Goal: Task Accomplishment & Management: Complete application form

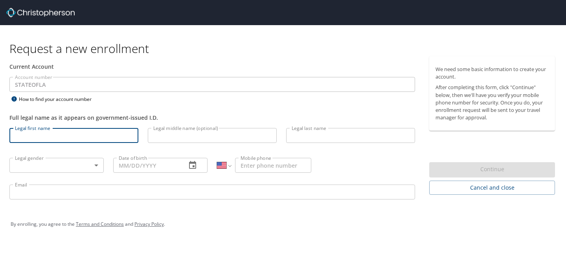
select select "US"
type input "Jamerson"
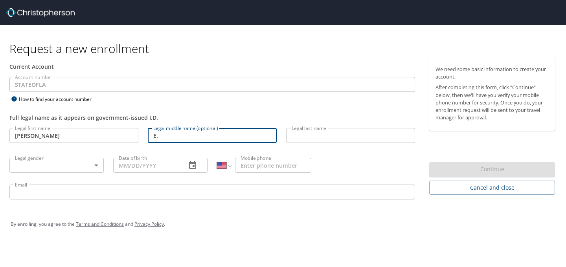
type input "E."
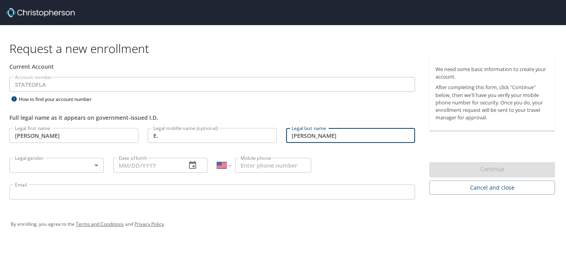
type input "Jackson"
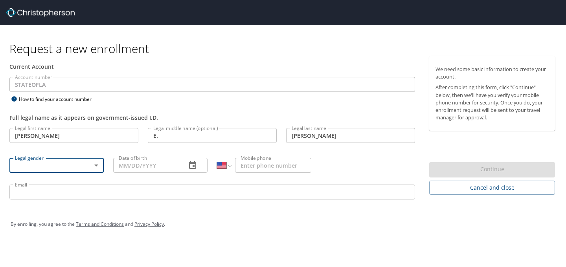
click at [58, 167] on body "Request a new enrollment Current Account Account number STATEOFLA Account numbe…" at bounding box center [283, 133] width 566 height 267
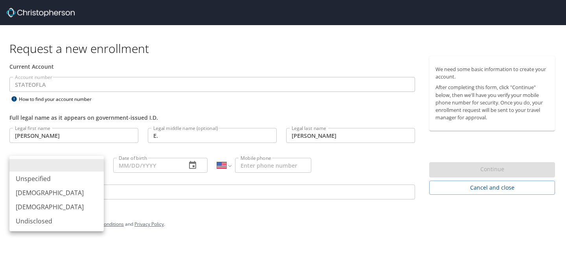
click at [53, 194] on li "Male" at bounding box center [56, 193] width 94 height 14
type input "Male"
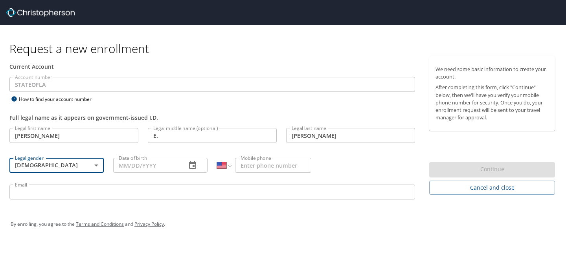
click at [127, 165] on input "Date of birth" at bounding box center [146, 165] width 67 height 15
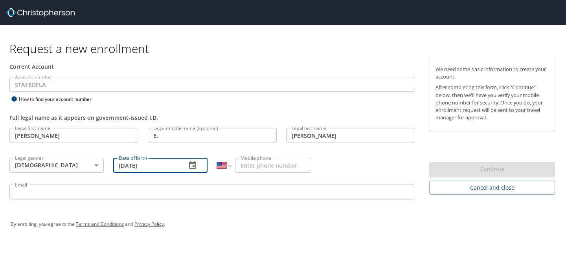
type input "09/01/1993"
click at [280, 167] on input "Mobile phone" at bounding box center [273, 165] width 76 height 15
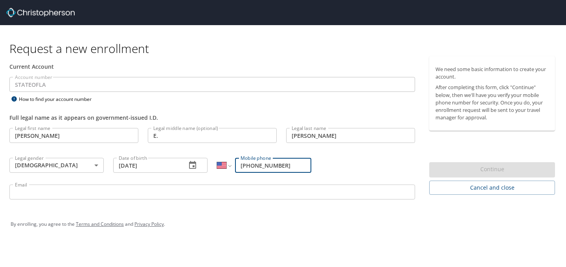
type input "(225) 377-3830"
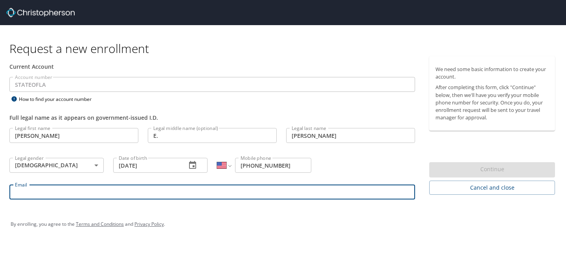
click at [246, 196] on input "Email" at bounding box center [212, 192] width 406 height 15
type input "k"
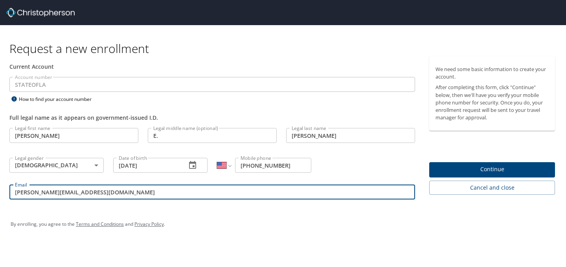
type input "jamerson_jackson@suagcenter.com"
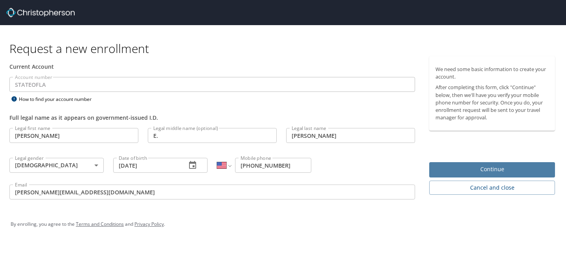
click at [442, 175] on button "Continue" at bounding box center [493, 169] width 126 height 15
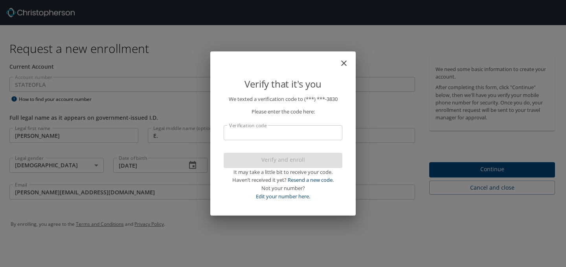
click at [264, 129] on input "Verification code" at bounding box center [283, 132] width 119 height 15
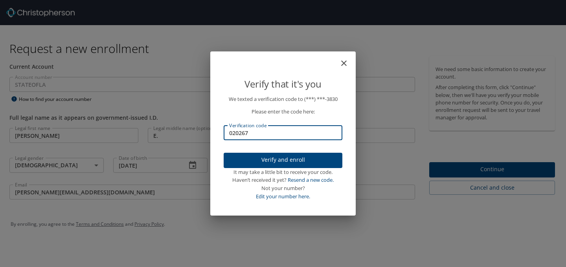
type input "020267"
click at [266, 160] on span "Verify and enroll" at bounding box center [283, 160] width 106 height 10
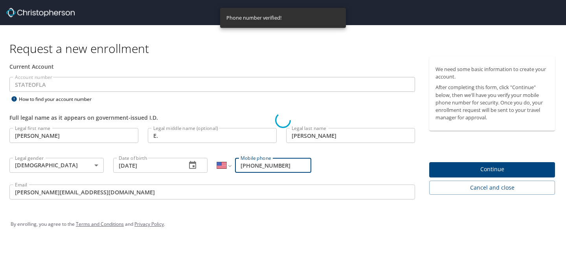
click at [485, 173] on div "Verify that it's you We texted a verification code to (***) ***- 3830 Please en…" at bounding box center [283, 133] width 566 height 267
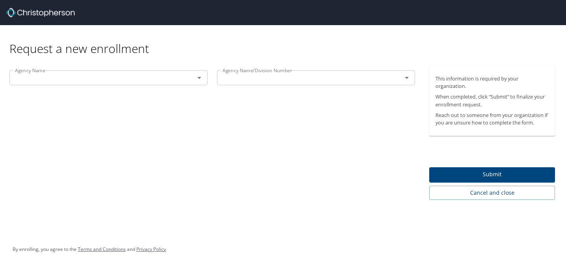
click at [190, 84] on div "Agency Name" at bounding box center [108, 77] width 198 height 15
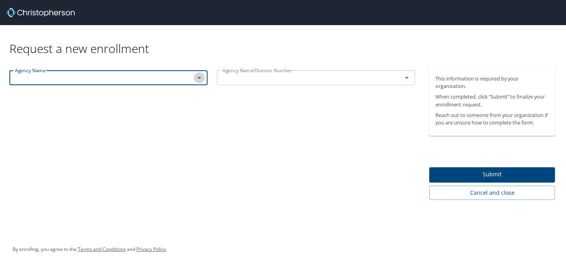
click at [198, 79] on icon "Open" at bounding box center [199, 77] width 9 height 9
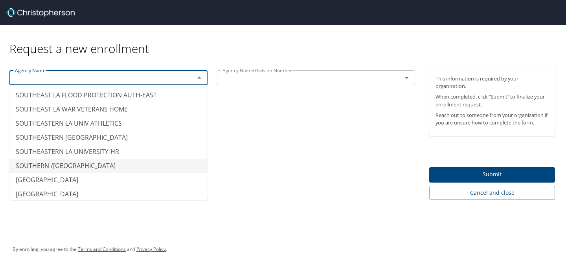
scroll to position [6039, 0]
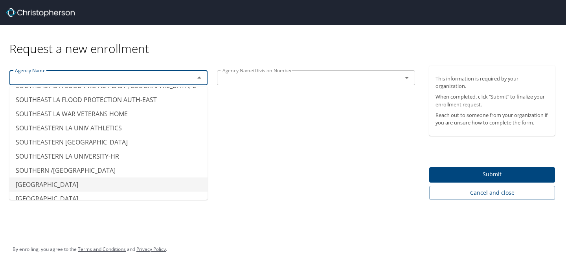
click at [127, 178] on li "SOUTHERN UNIV - AGRICULTURAL CTR" at bounding box center [108, 185] width 198 height 14
type input "SOUTHERN UNIV - AGRICULTURAL CTR"
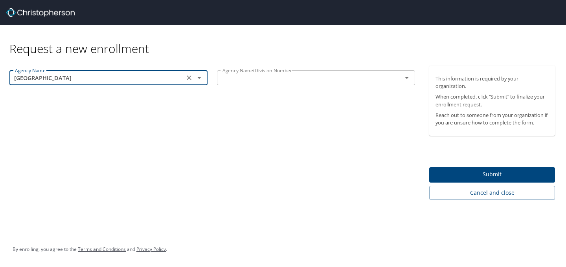
click at [238, 81] on input "text" at bounding box center [304, 78] width 170 height 10
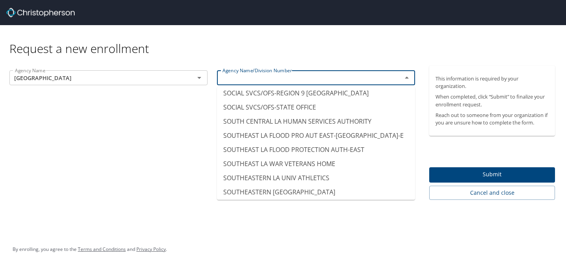
scroll to position [5975, 0]
click at [314, 228] on li "SOUTHERN UNIV - AGRICULTURAL CTR" at bounding box center [316, 235] width 198 height 14
type input "SOUTHERN UNIV - AGRICULTURAL CTR"
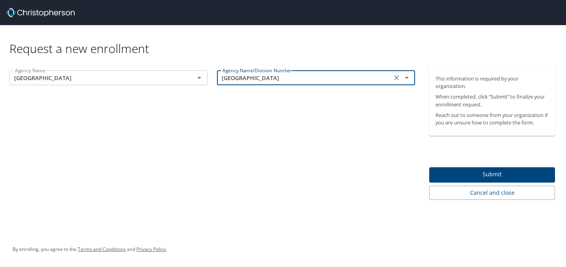
click at [314, 171] on div "Agency Name SOUTHERN UNIV - AGRICULTURAL CTR Agency Name Agency Name/Division N…" at bounding box center [212, 133] width 425 height 135
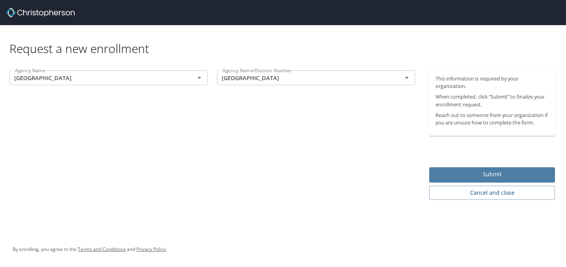
click at [437, 174] on span "Submit" at bounding box center [492, 175] width 113 height 10
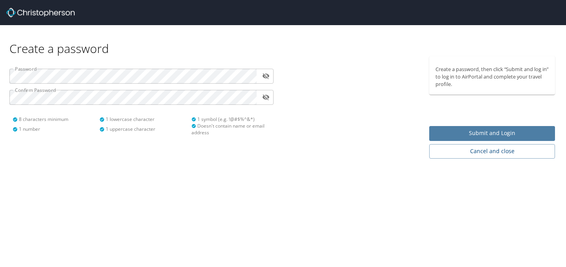
click at [438, 136] on span "Submit and Login" at bounding box center [492, 134] width 113 height 10
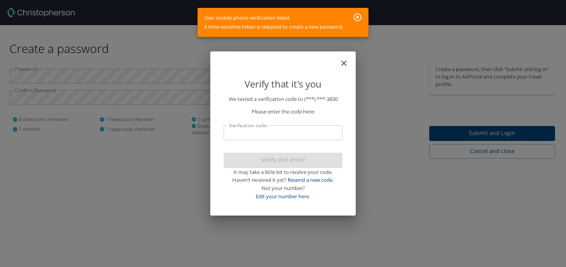
click at [359, 20] on icon "button" at bounding box center [357, 17] width 9 height 9
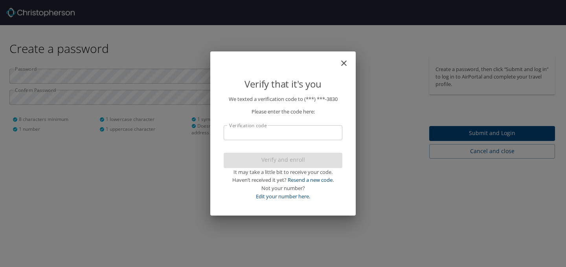
click at [280, 134] on input "Verification code" at bounding box center [283, 132] width 119 height 15
click at [343, 64] on icon "close" at bounding box center [344, 64] width 6 height 6
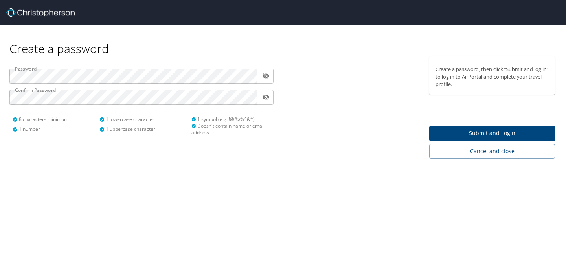
click at [428, 146] on div "Create a password, then click “Submit and log in” to log in to AirPortal and co…" at bounding box center [496, 107] width 142 height 103
click at [266, 76] on icon "toggle password visibility" at bounding box center [266, 77] width 7 height 6
click at [430, 131] on button "Submit and Login" at bounding box center [493, 133] width 126 height 15
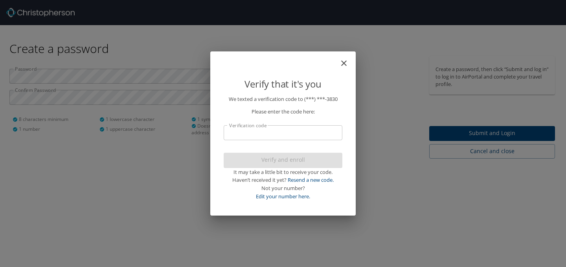
click at [287, 129] on input "Verification code" at bounding box center [283, 132] width 119 height 15
click at [343, 65] on icon "close" at bounding box center [343, 63] width 9 height 9
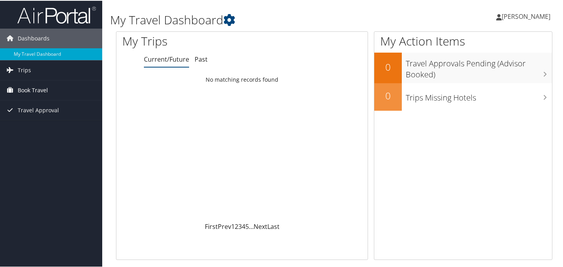
click at [78, 89] on link "Book Travel" at bounding box center [51, 90] width 102 height 20
click at [33, 143] on span "Travel Approval" at bounding box center [38, 145] width 41 height 20
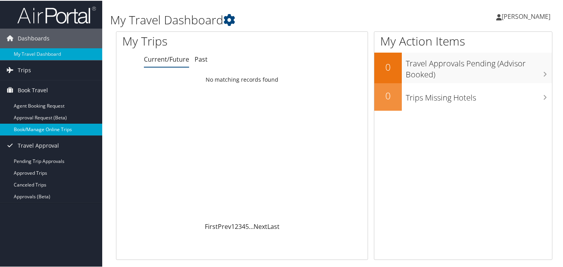
click at [48, 127] on link "Book/Manage Online Trips" at bounding box center [51, 129] width 102 height 12
